Goal: Navigation & Orientation: Find specific page/section

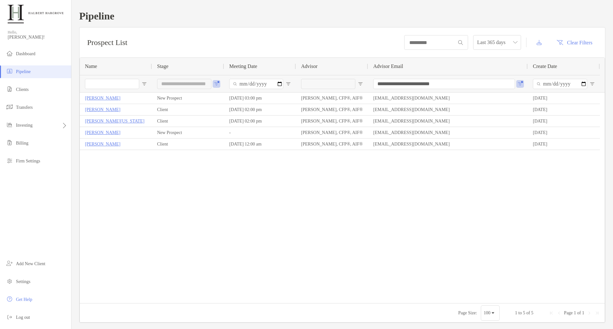
click at [30, 72] on span "Pipeline" at bounding box center [23, 71] width 15 height 5
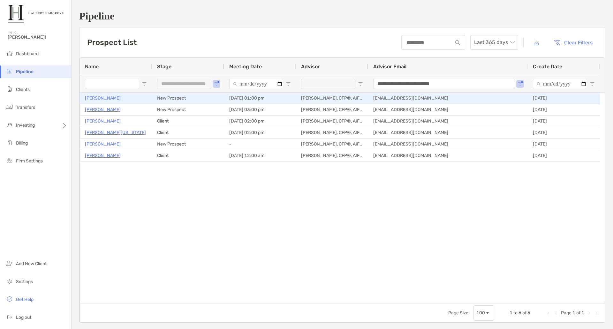
click at [95, 99] on p "[PERSON_NAME]" at bounding box center [103, 98] width 36 height 8
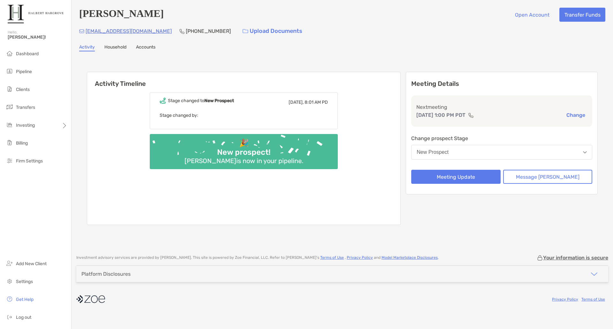
click at [116, 45] on link "Household" at bounding box center [115, 47] width 22 height 7
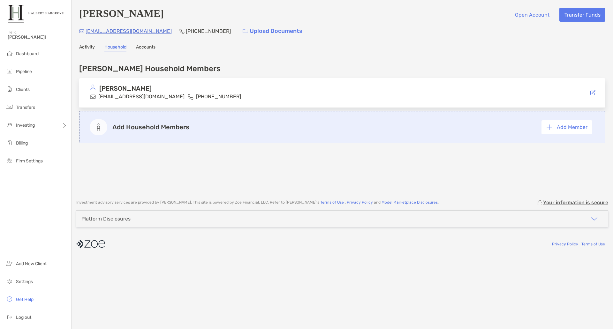
click at [88, 49] on link "Activity" at bounding box center [87, 47] width 16 height 7
